Goal: Information Seeking & Learning: Compare options

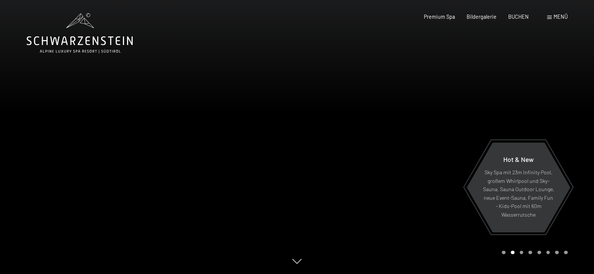
click at [557, 17] on span "Menü" at bounding box center [560, 16] width 14 height 6
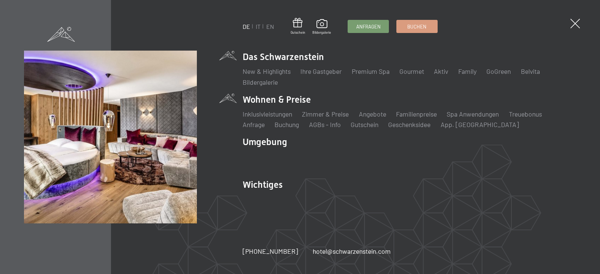
click at [263, 101] on li "Wohnen & Preise Inklusivleistungen Zimmer & Preise Liste Angebote Liste Familie…" at bounding box center [408, 111] width 333 height 36
click at [330, 115] on link "Zimmer & Preise" at bounding box center [325, 114] width 47 height 8
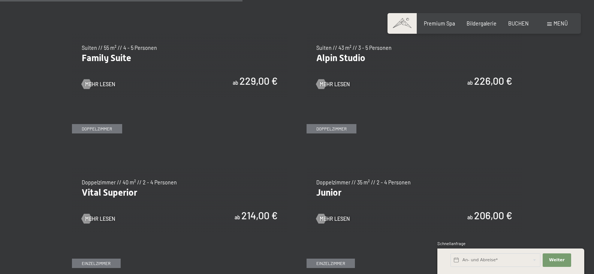
scroll to position [824, 0]
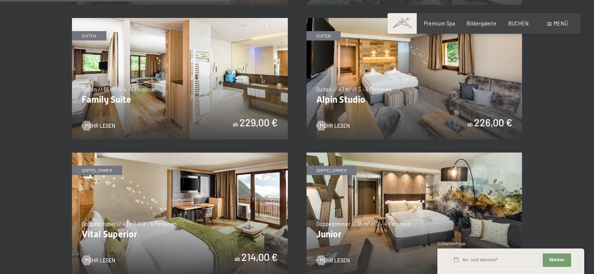
click at [396, 84] on img at bounding box center [415, 78] width 216 height 121
click at [133, 195] on img at bounding box center [180, 213] width 216 height 121
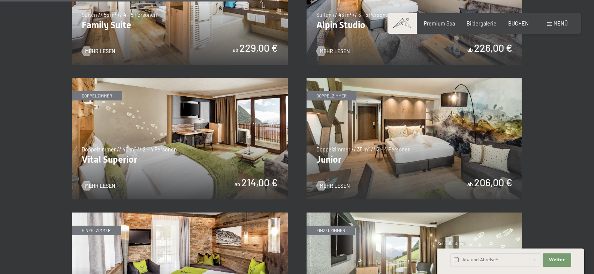
scroll to position [902, 0]
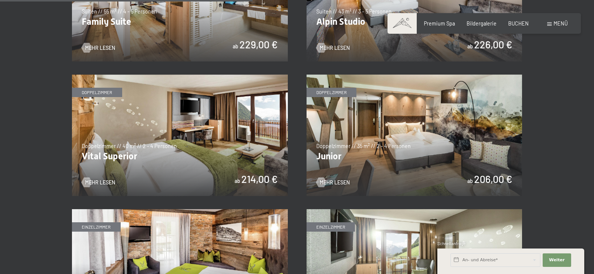
click at [409, 141] on img at bounding box center [415, 135] width 216 height 121
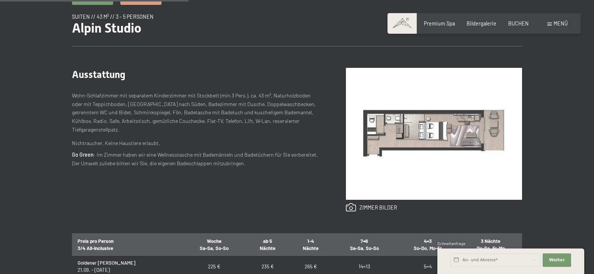
scroll to position [289, 0]
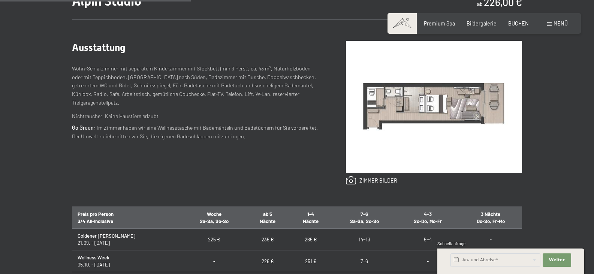
click at [432, 104] on img at bounding box center [434, 107] width 176 height 132
